Goal: Navigation & Orientation: Find specific page/section

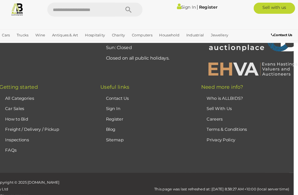
scroll to position [185, 4]
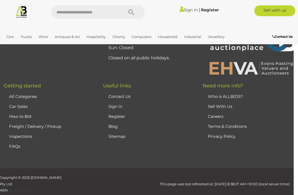
click at [25, 16] on img at bounding box center [21, 11] width 13 height 13
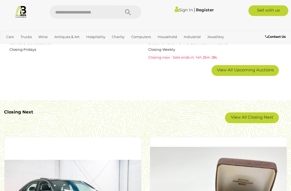
scroll to position [906, 0]
click at [268, 115] on link "View All Closing Next" at bounding box center [252, 117] width 54 height 11
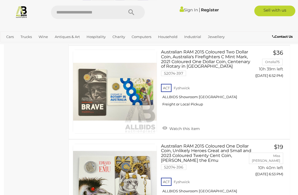
scroll to position [2454, 0]
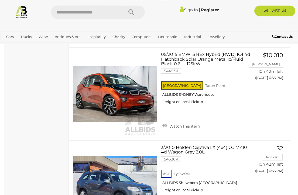
scroll to position [2734, 0]
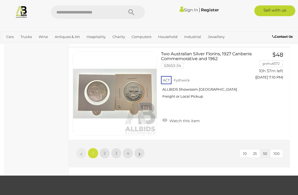
click at [136, 148] on link "»" at bounding box center [139, 153] width 11 height 11
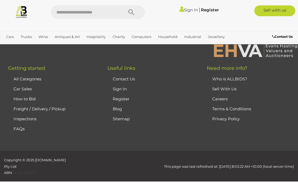
scroll to position [28, 0]
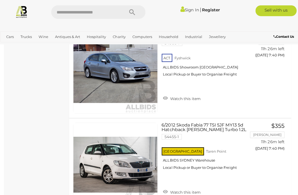
scroll to position [3362, 0]
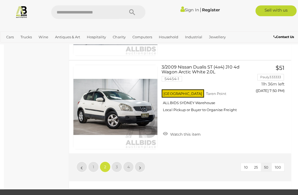
click at [117, 164] on span "3" at bounding box center [116, 166] width 2 height 5
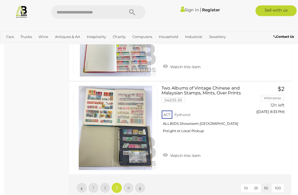
scroll to position [4639, 0]
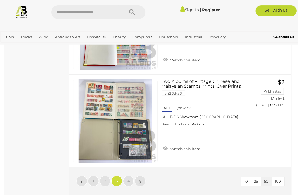
click at [132, 175] on link "4" at bounding box center [127, 180] width 11 height 11
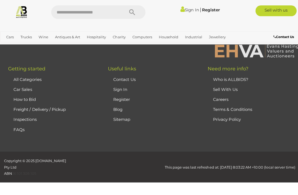
scroll to position [28, 0]
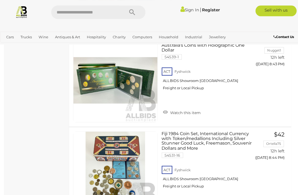
scroll to position [892, 0]
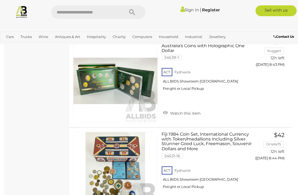
click at [22, 11] on img at bounding box center [21, 11] width 13 height 13
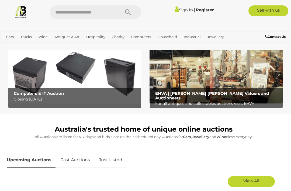
scroll to position [145, 0]
